Goal: Task Accomplishment & Management: Manage account settings

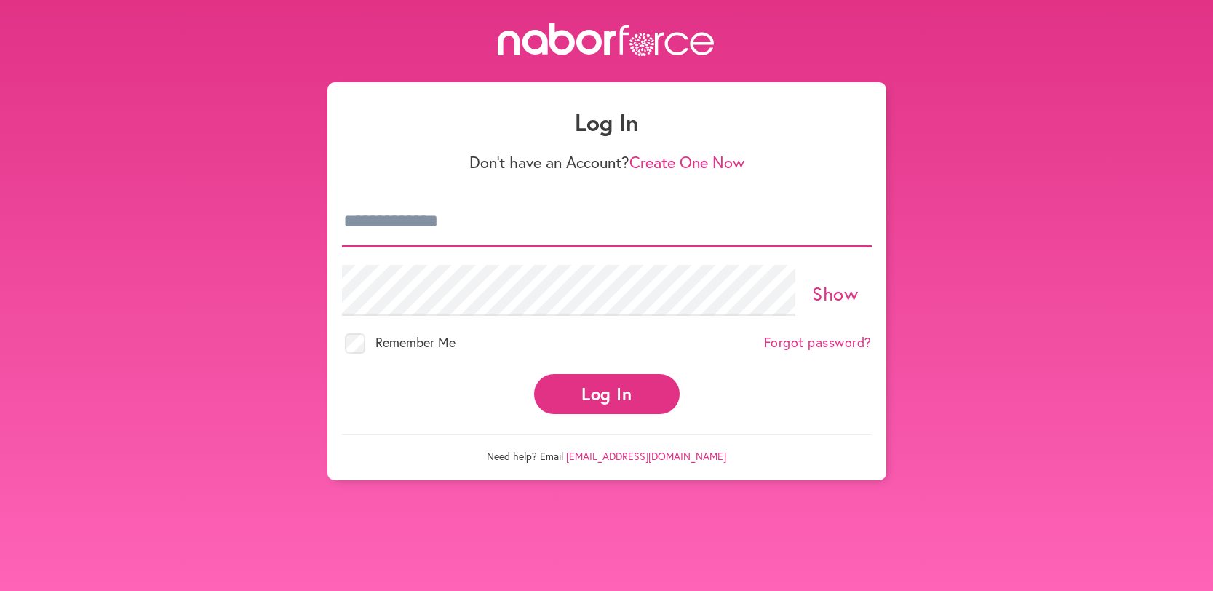
type input "**********"
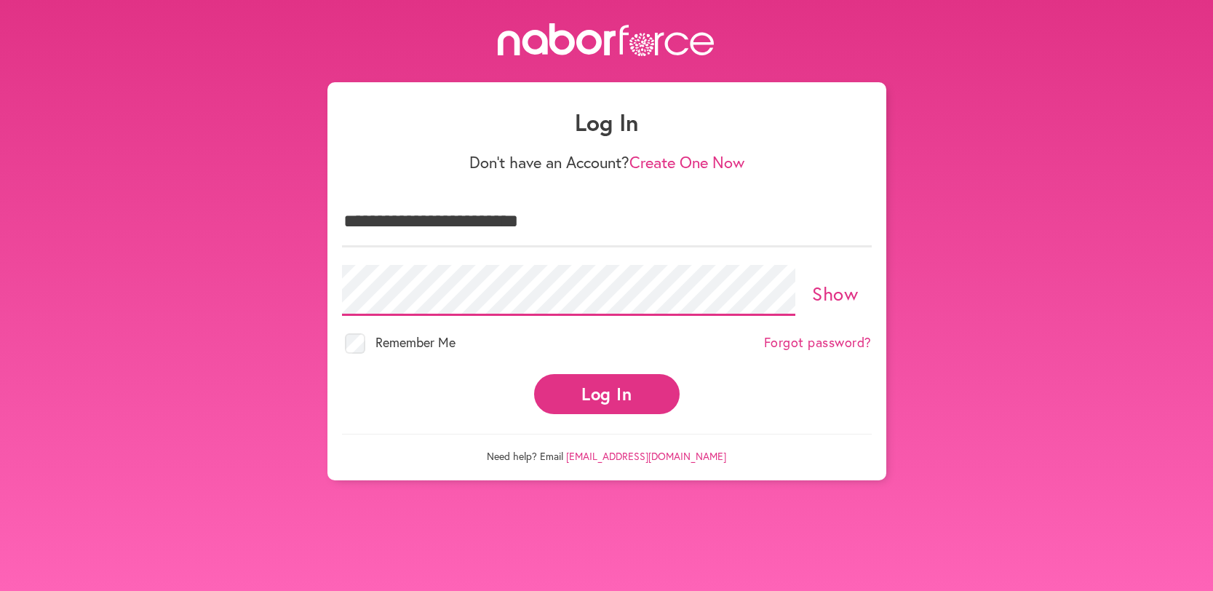
click at [606, 380] on button "Log In" at bounding box center [606, 394] width 145 height 40
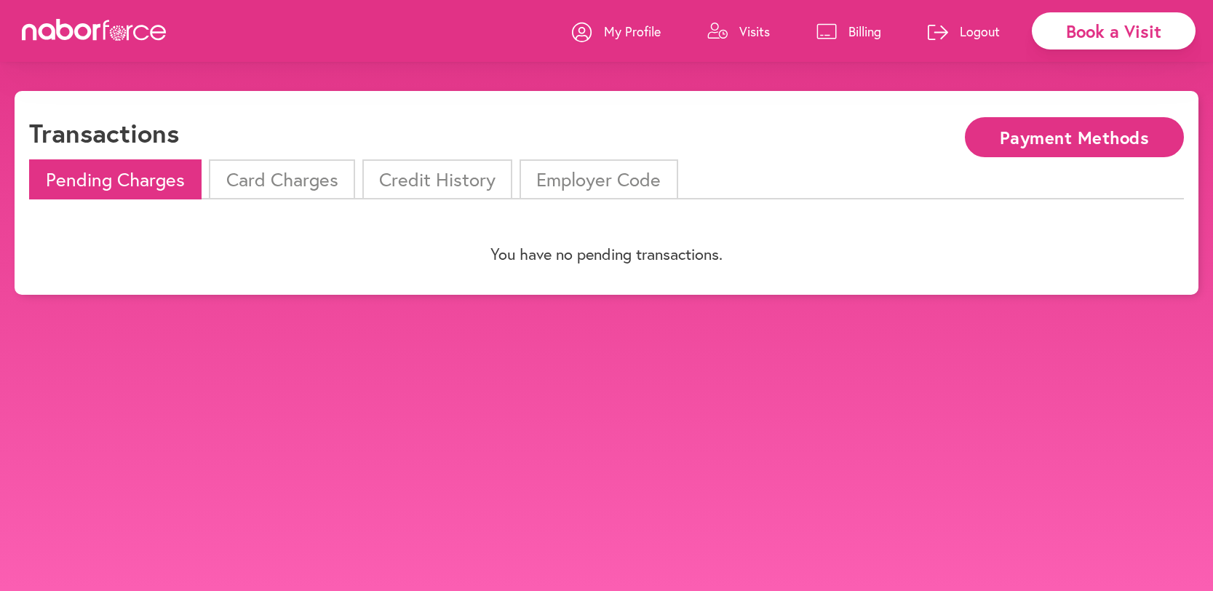
click at [271, 180] on li "Card Charges" at bounding box center [281, 179] width 145 height 40
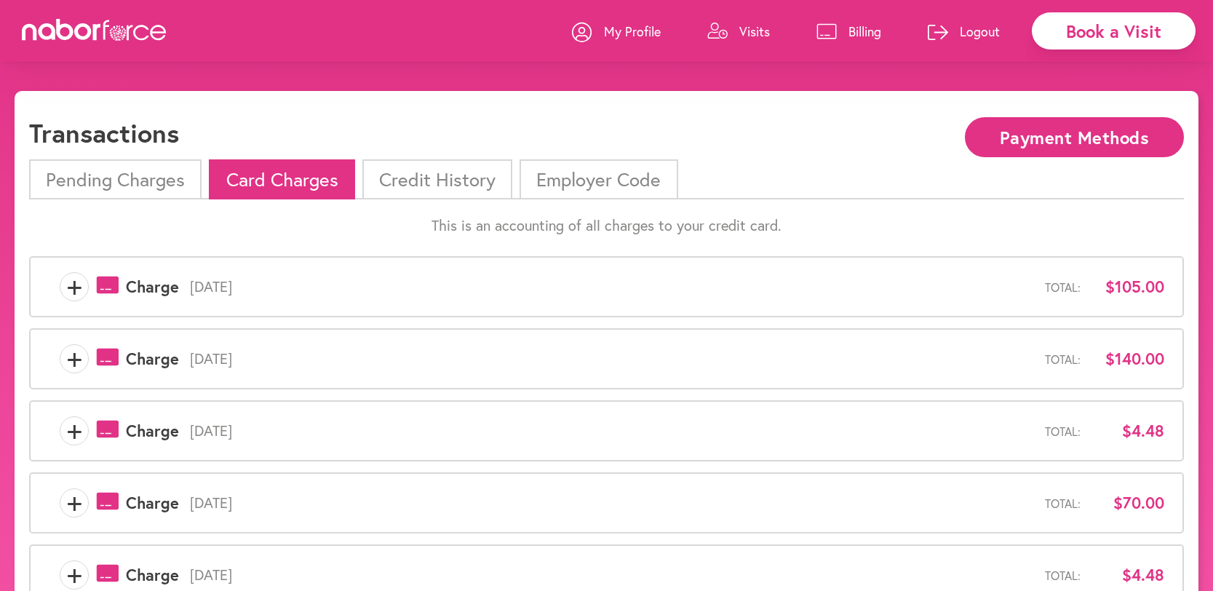
click at [853, 33] on p "Billing" at bounding box center [864, 31] width 33 height 17
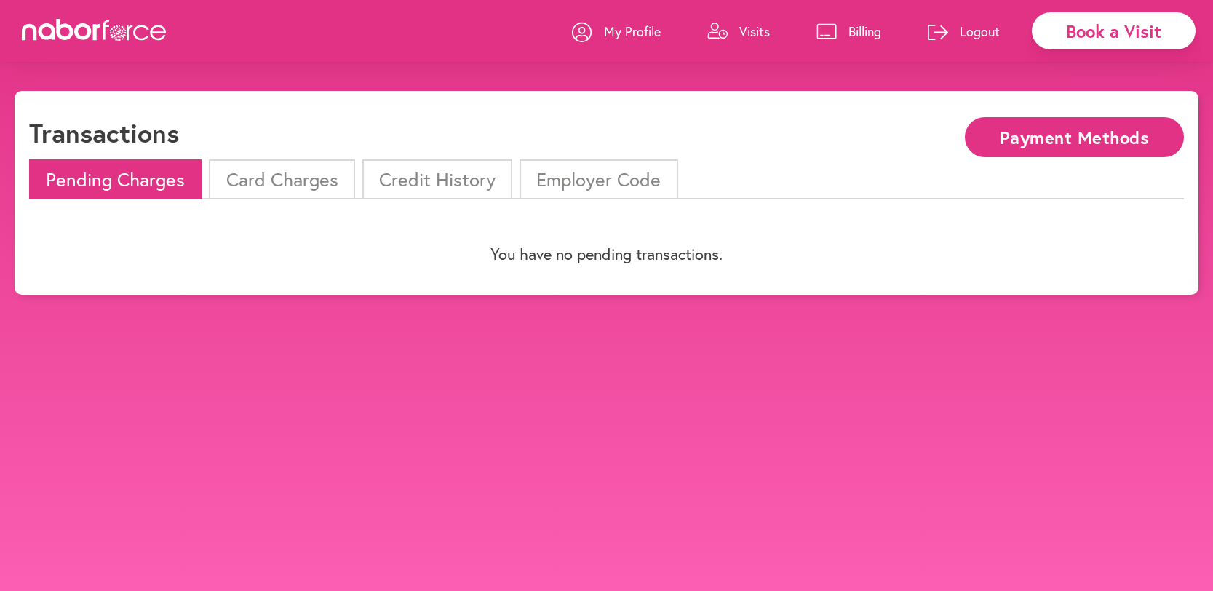
click at [459, 175] on li "Credit History" at bounding box center [437, 179] width 150 height 40
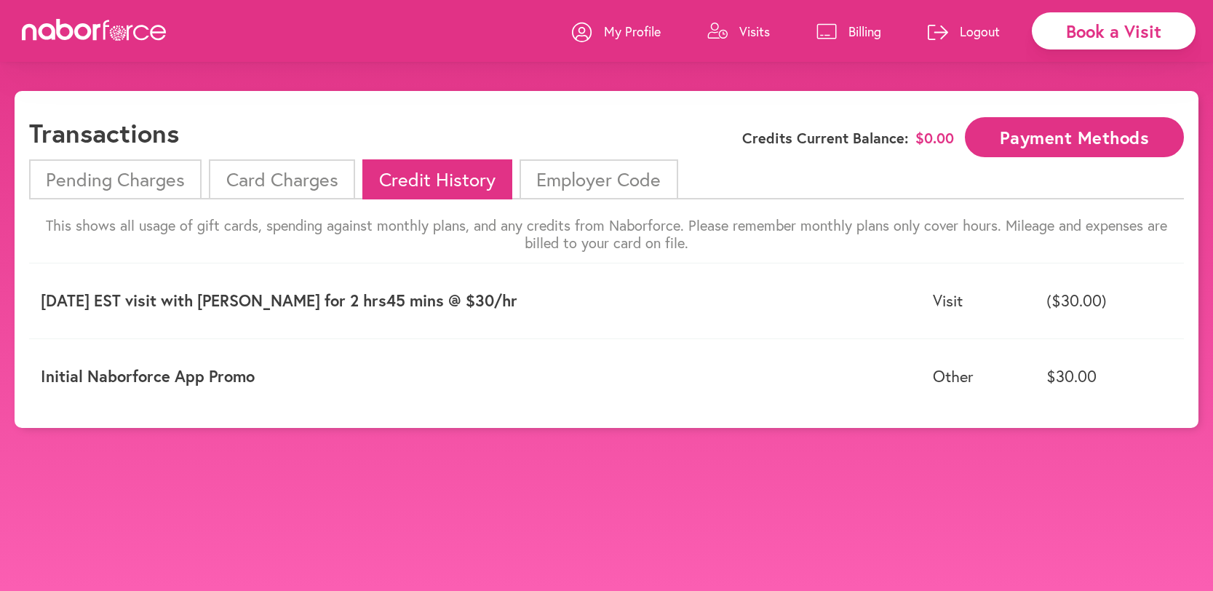
click at [265, 175] on li "Card Charges" at bounding box center [281, 179] width 145 height 40
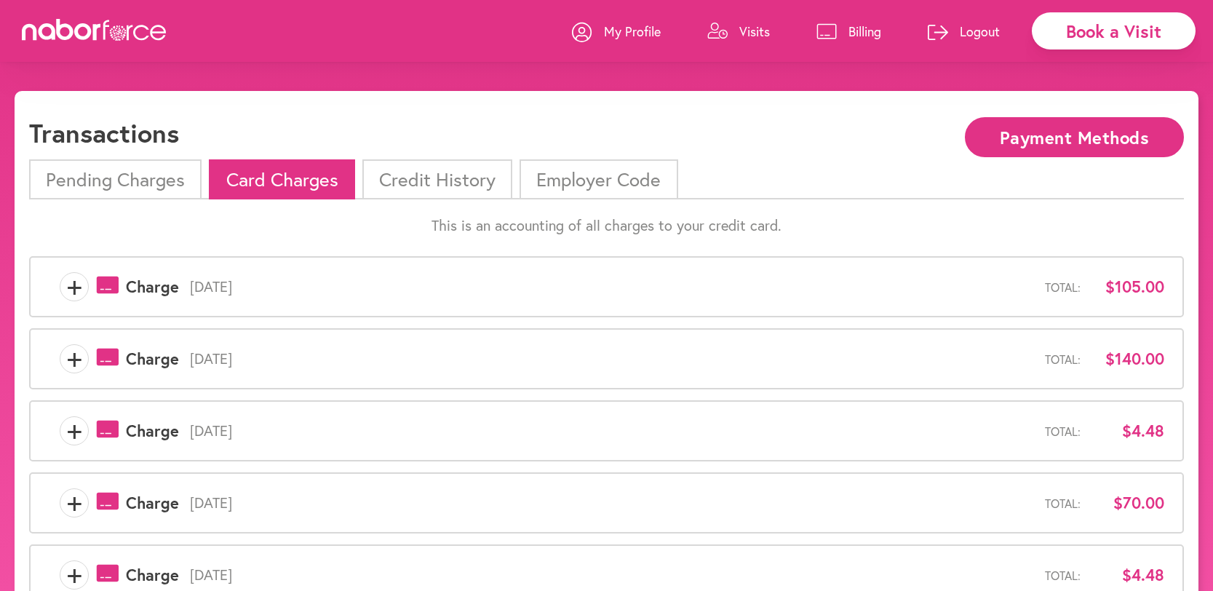
click at [1109, 36] on div "Book a Visit" at bounding box center [1113, 30] width 164 height 37
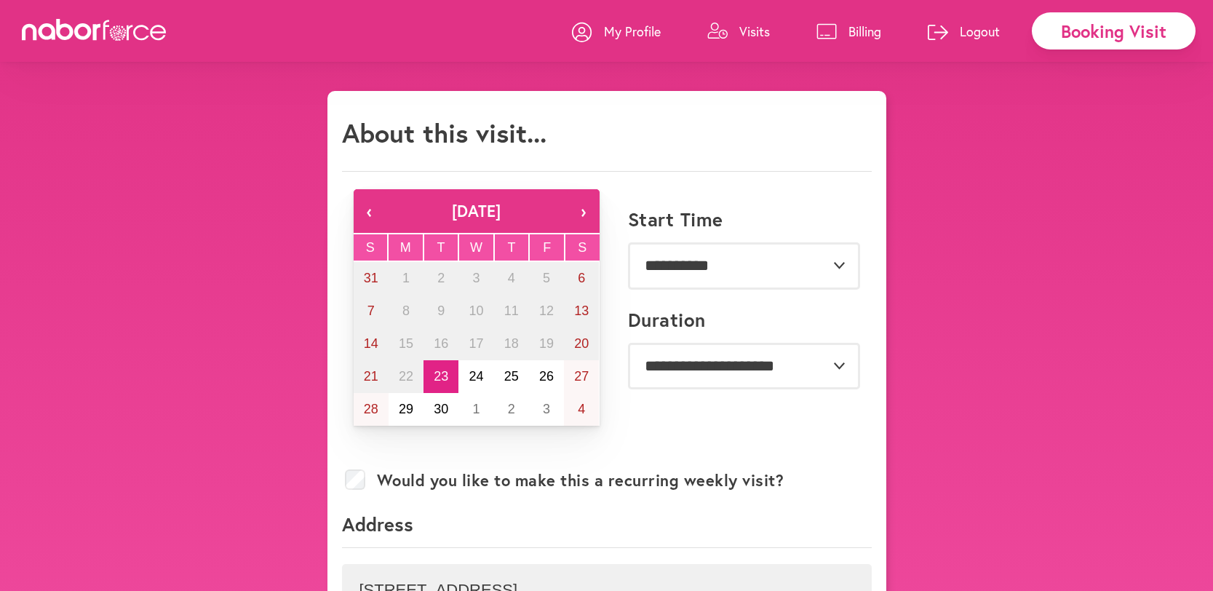
click at [629, 36] on p "My Profile" at bounding box center [632, 31] width 57 height 17
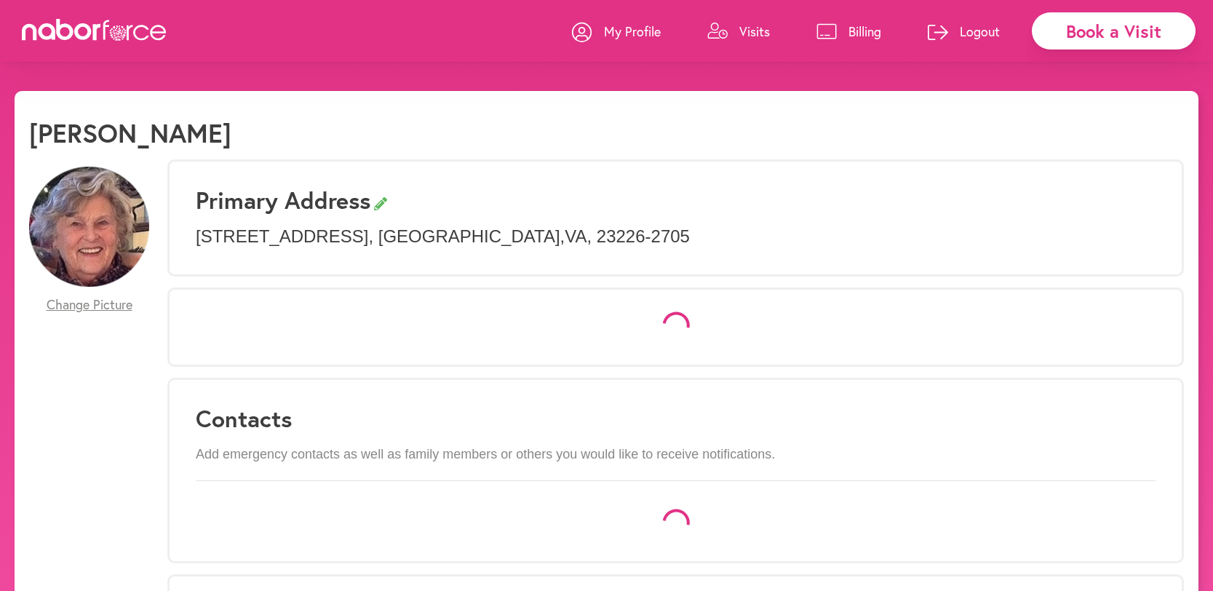
select select "*"
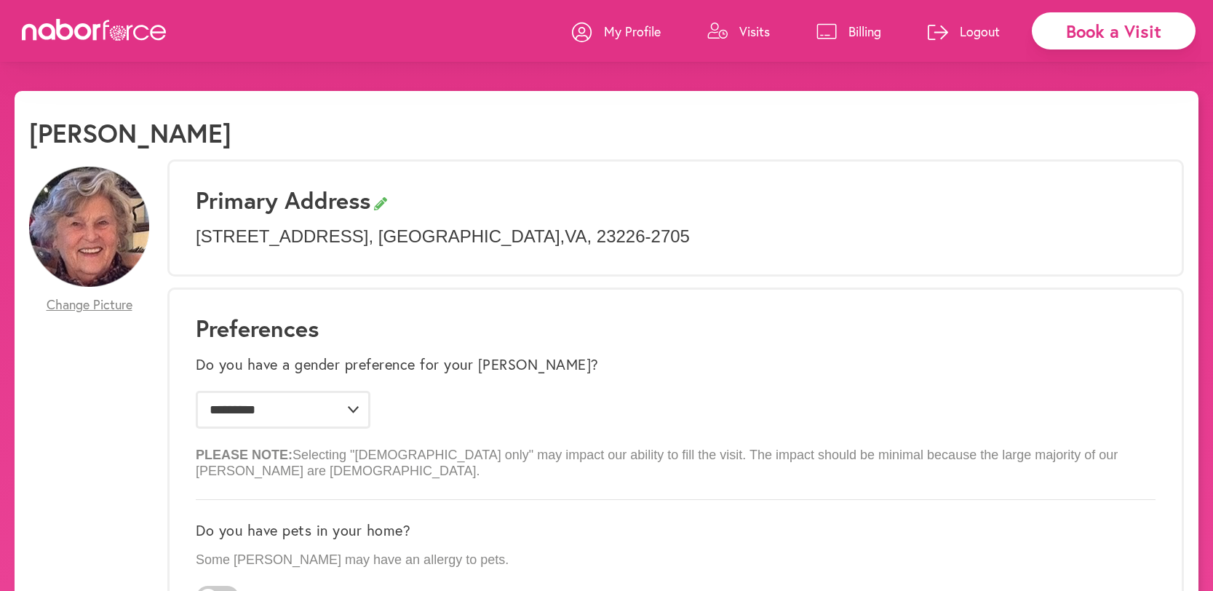
click at [981, 31] on p "Logout" at bounding box center [979, 31] width 40 height 17
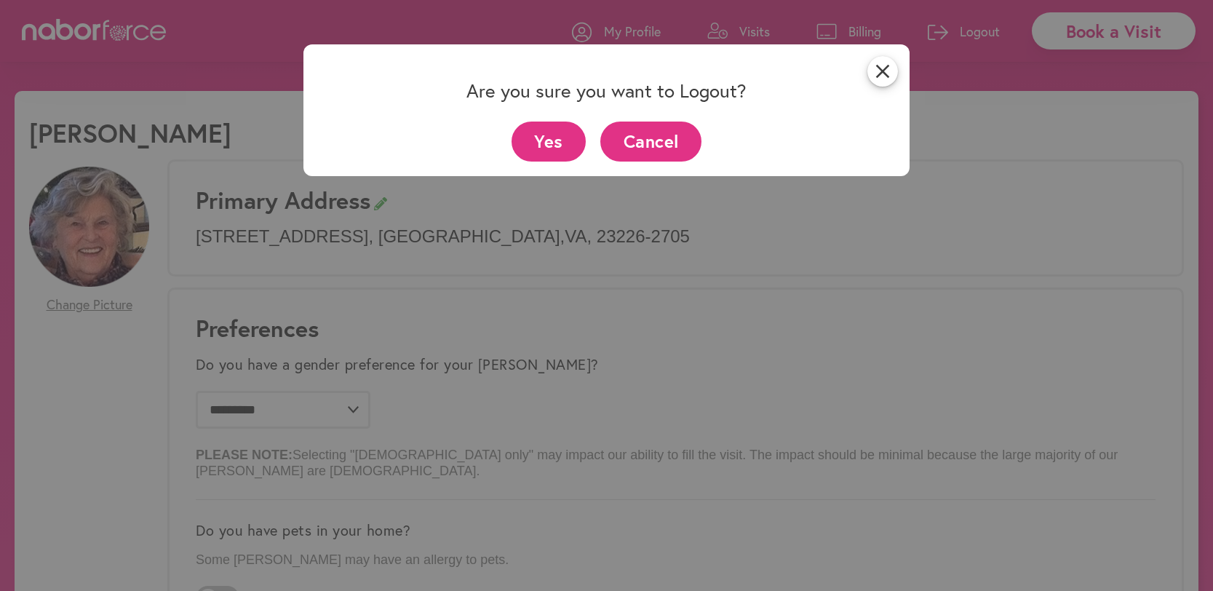
click at [572, 137] on button "Yes" at bounding box center [548, 141] width 75 height 40
